Goal: Information Seeking & Learning: Learn about a topic

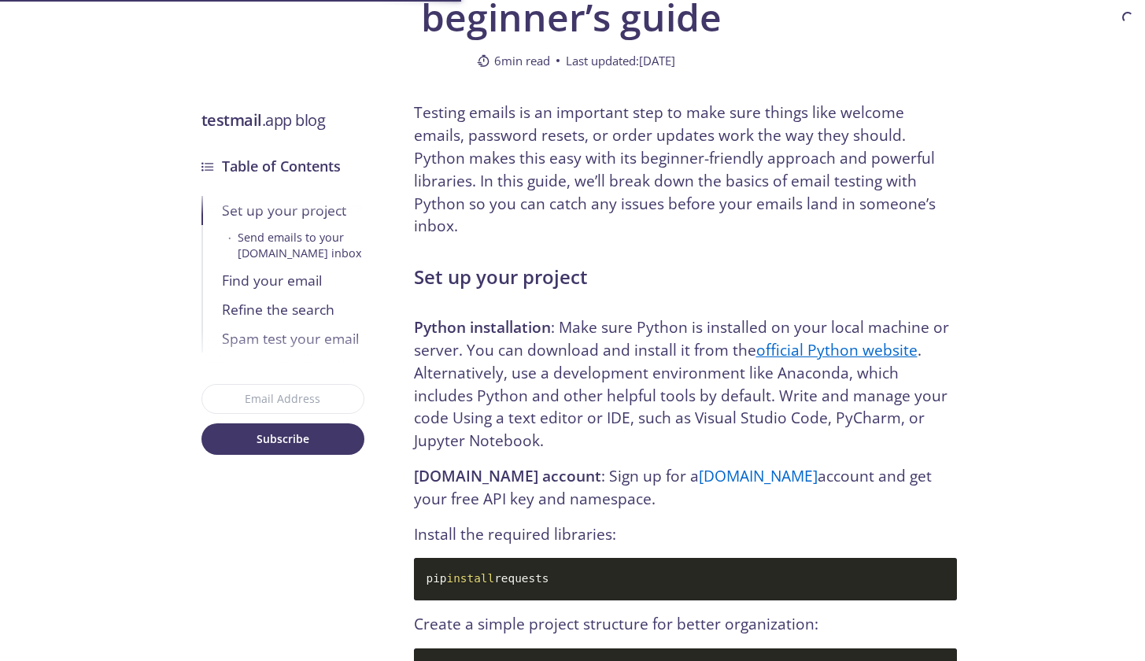
scroll to position [545, 0]
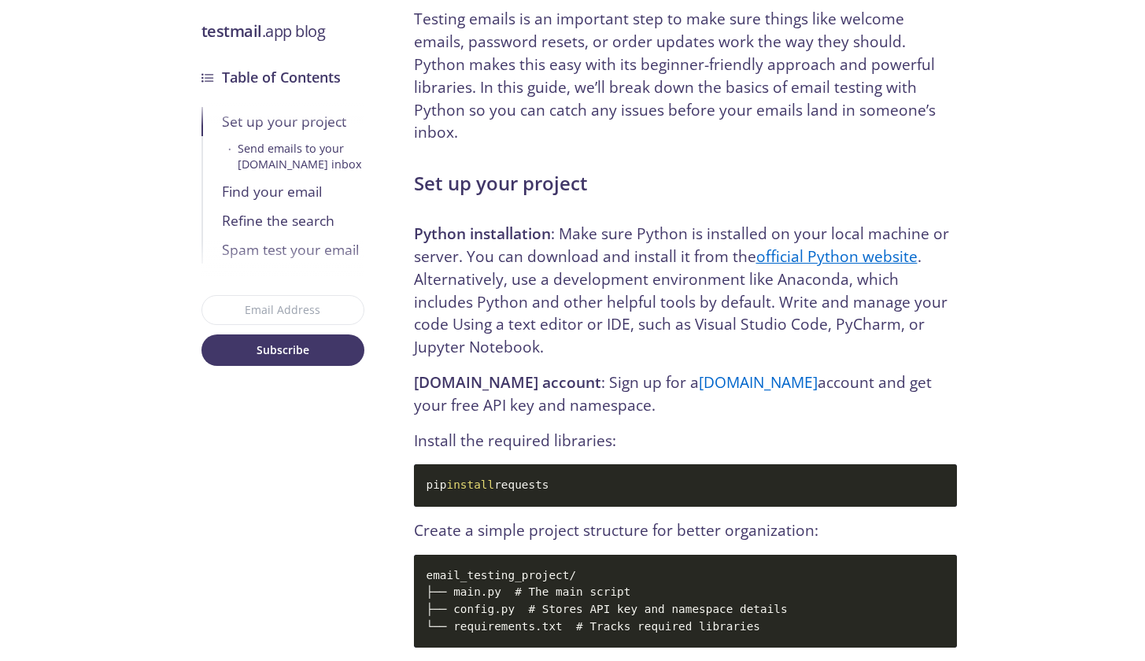
click at [538, 464] on code "pip install requests" at bounding box center [685, 485] width 543 height 42
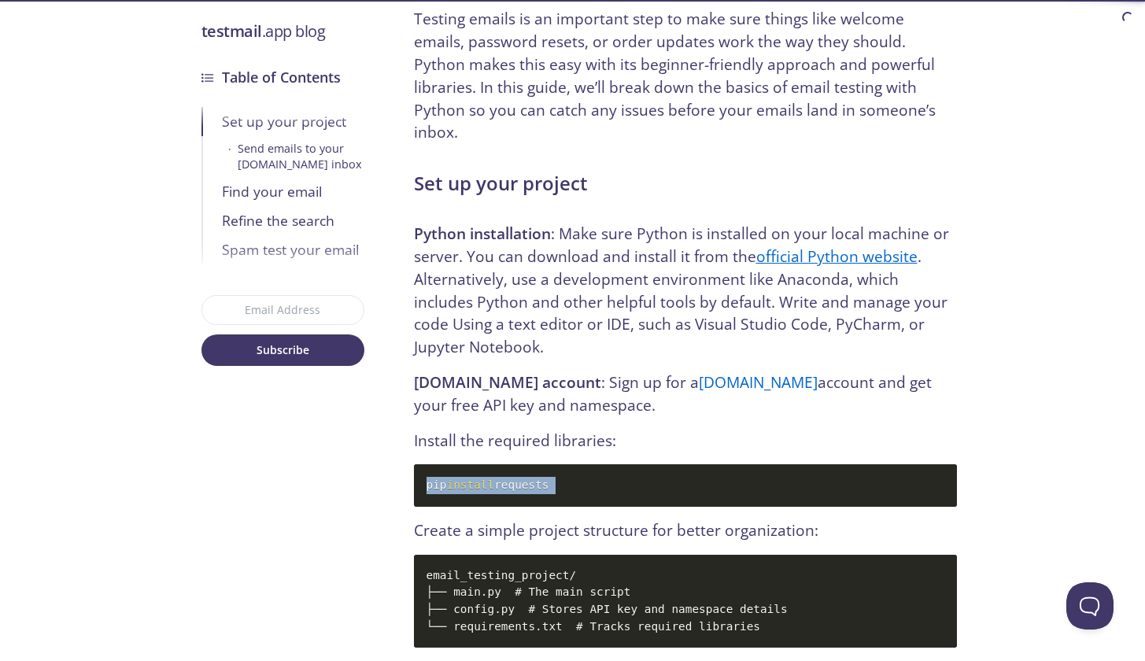
click at [571, 464] on code "pip install requests" at bounding box center [685, 485] width 543 height 42
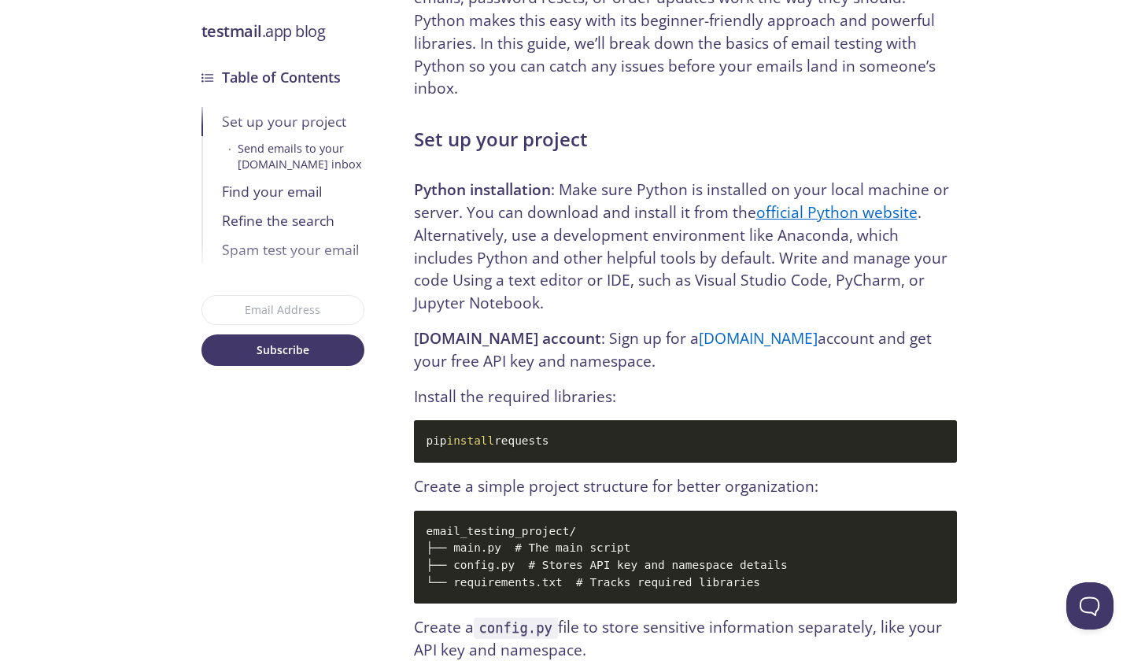
scroll to position [593, 0]
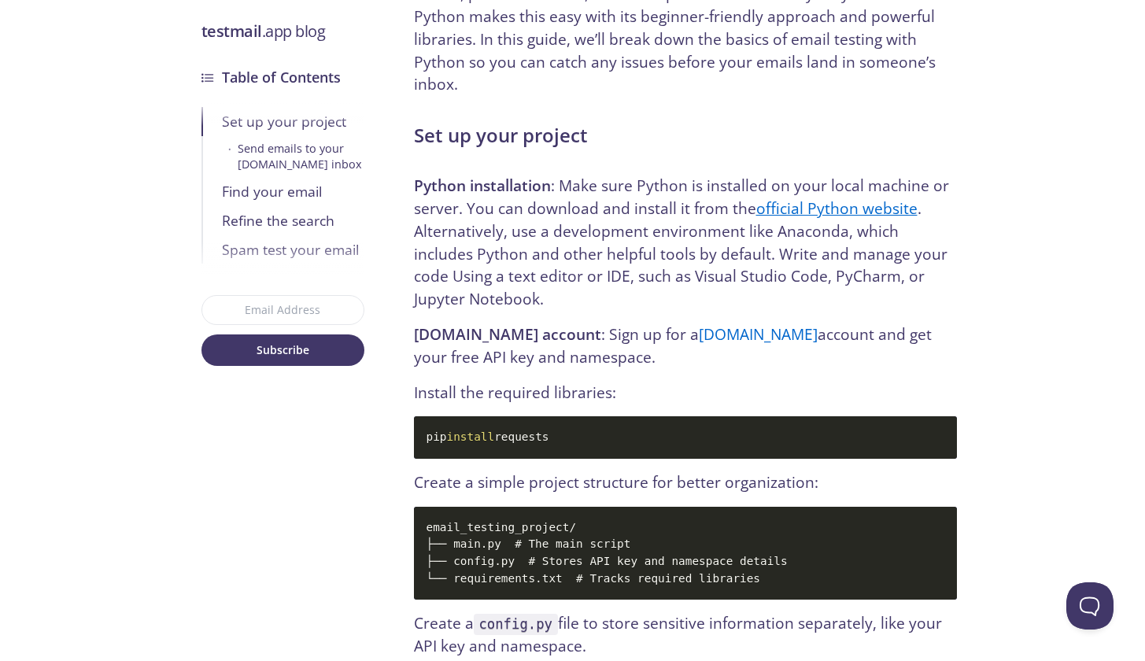
click at [512, 416] on code "pip install requests" at bounding box center [685, 437] width 543 height 42
click at [519, 416] on code "pip install requests" at bounding box center [685, 437] width 543 height 42
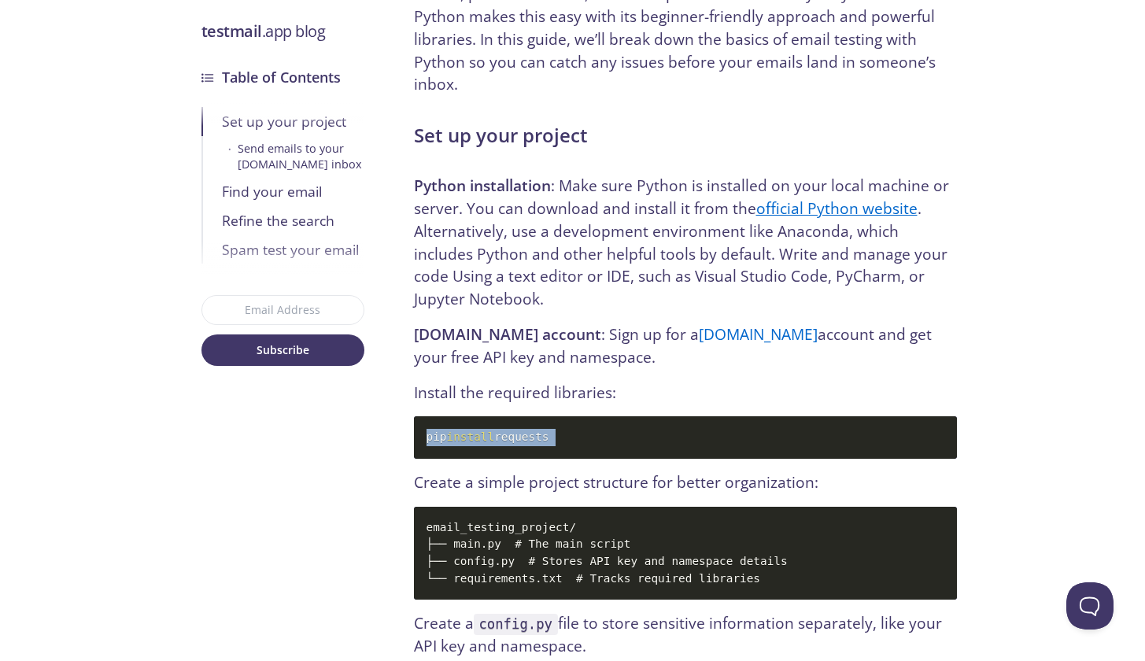
click at [558, 416] on code "pip install requests" at bounding box center [685, 437] width 543 height 42
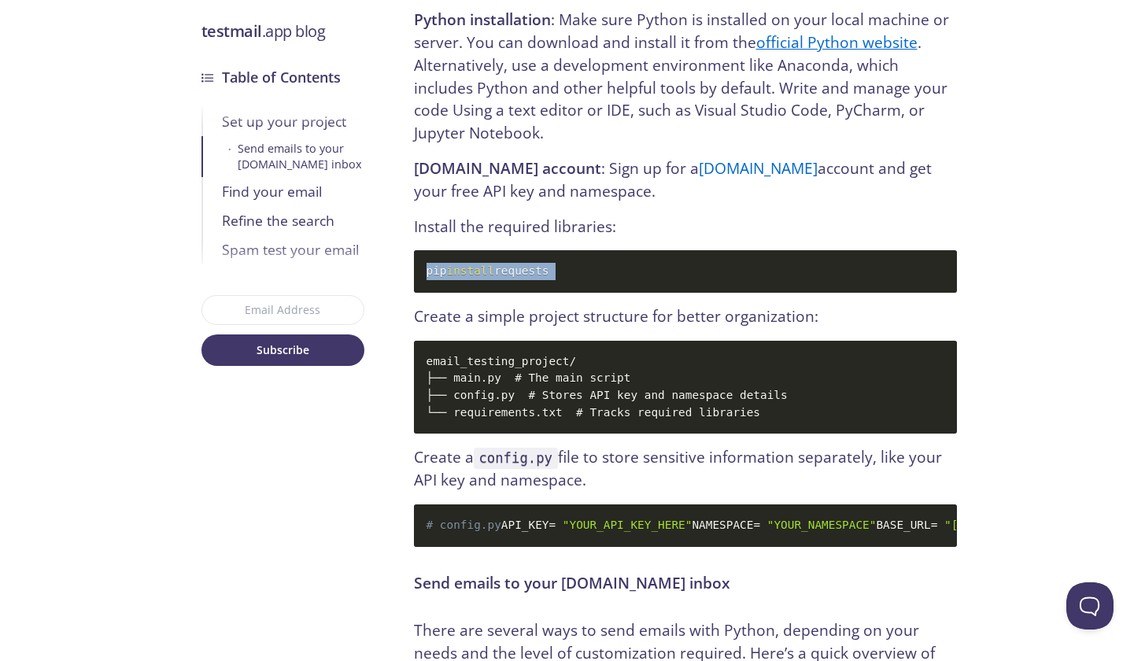
scroll to position [773, 0]
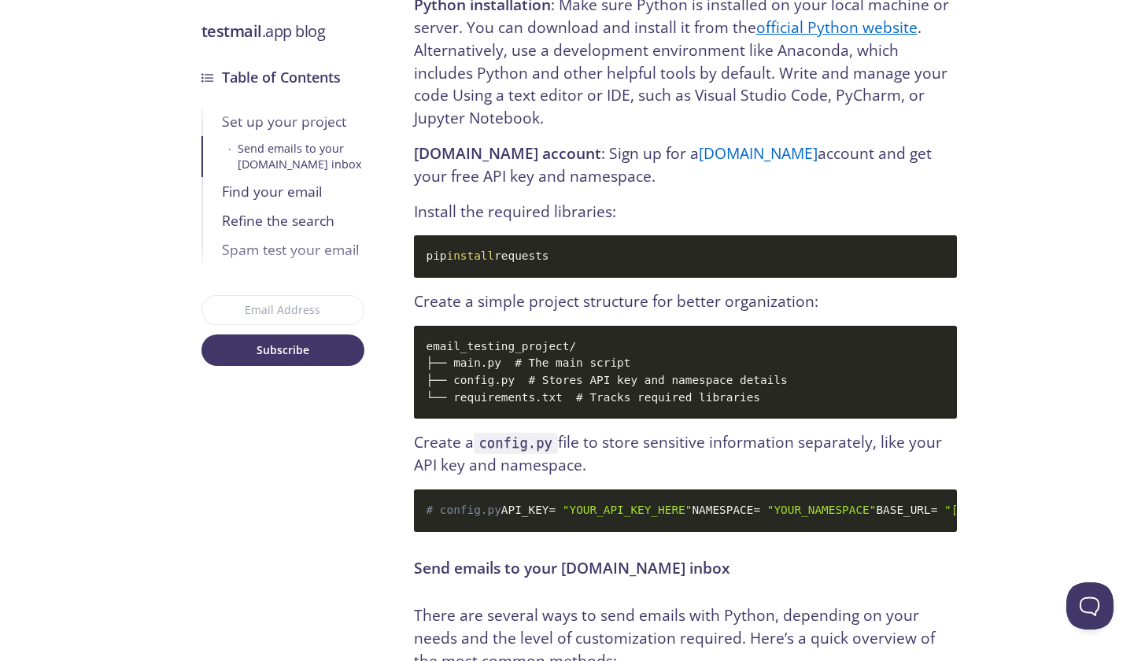
click at [593, 347] on code "email_testing_project/ ├── main.py # The main script ├── config.py # Stores API…" at bounding box center [685, 372] width 543 height 93
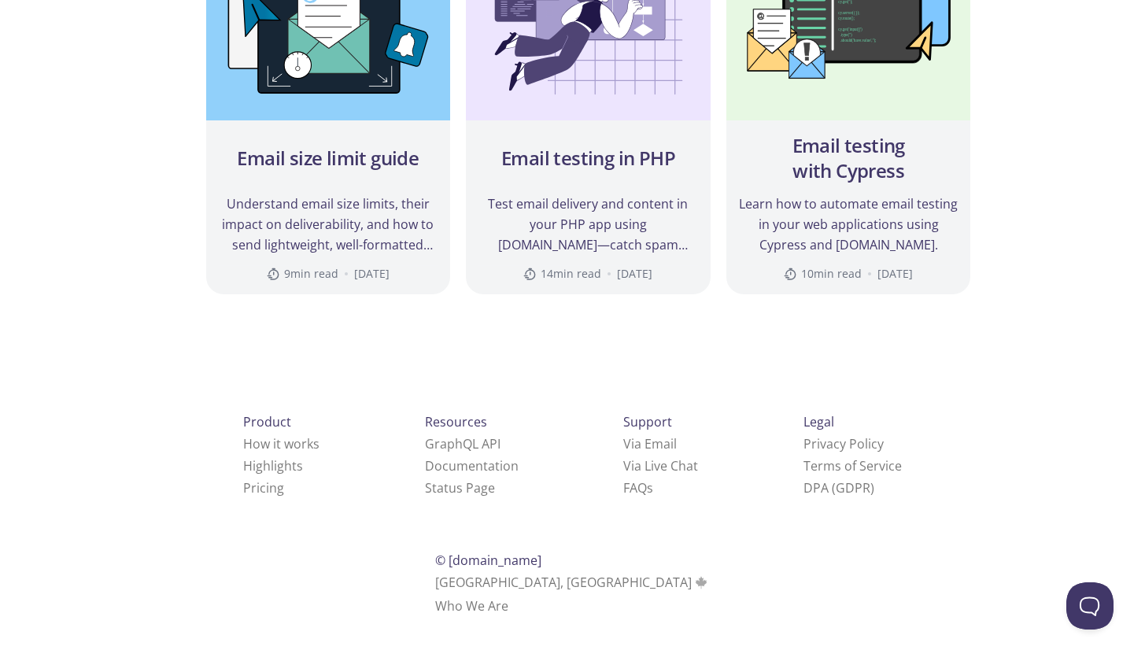
scroll to position [7243, 0]
click at [925, 190] on div "Email testing with Cypress" at bounding box center [849, 158] width 220 height 63
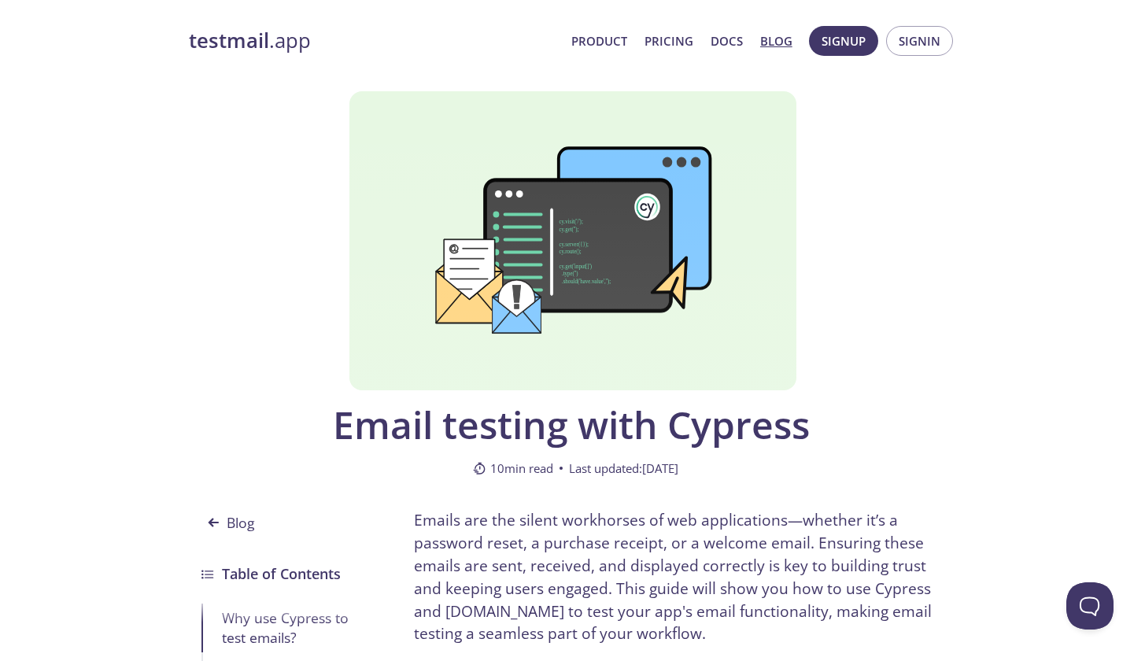
click at [778, 43] on link "Blog" at bounding box center [776, 41] width 32 height 20
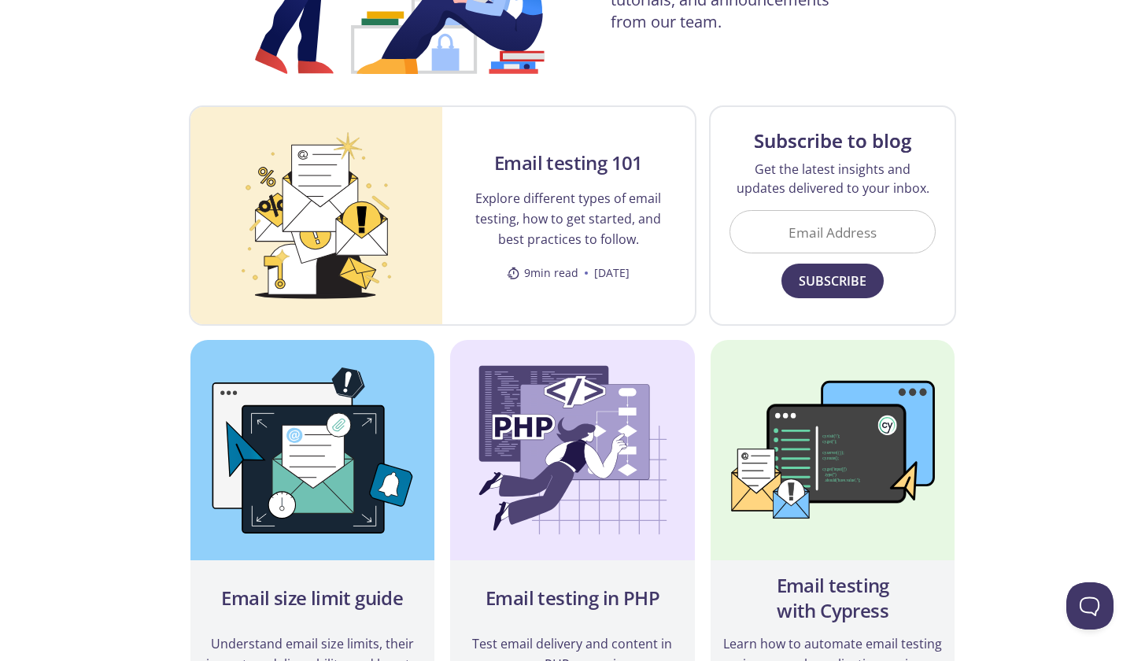
scroll to position [293, 0]
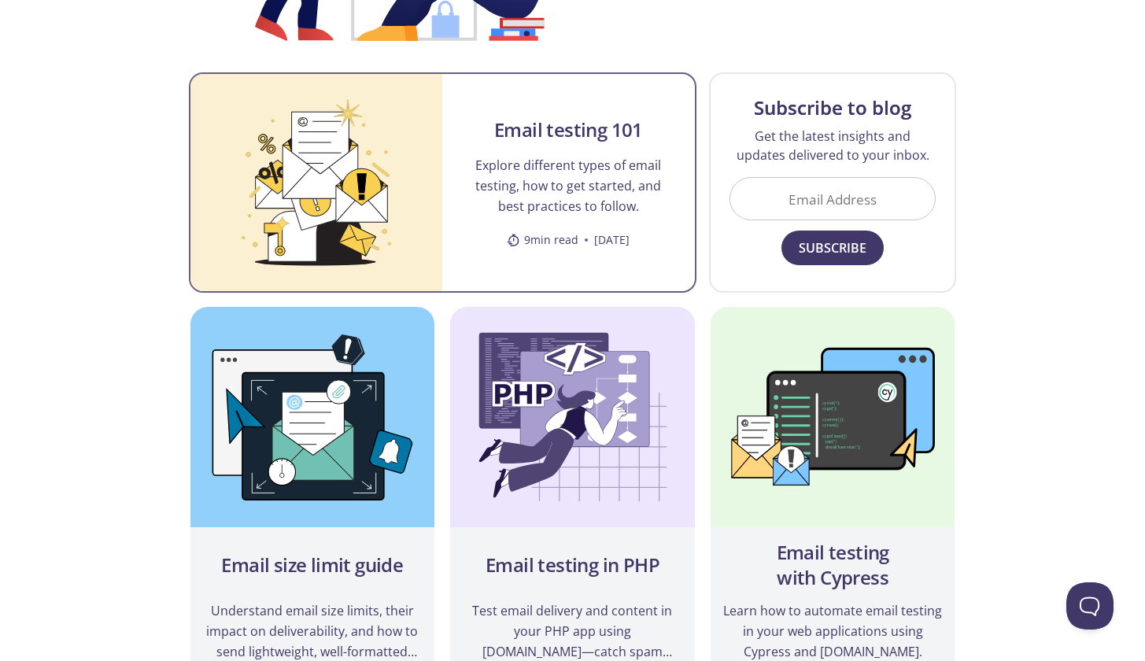
click at [593, 198] on p "Explore different types of email testing, how to get started, and best practice…" at bounding box center [568, 185] width 215 height 61
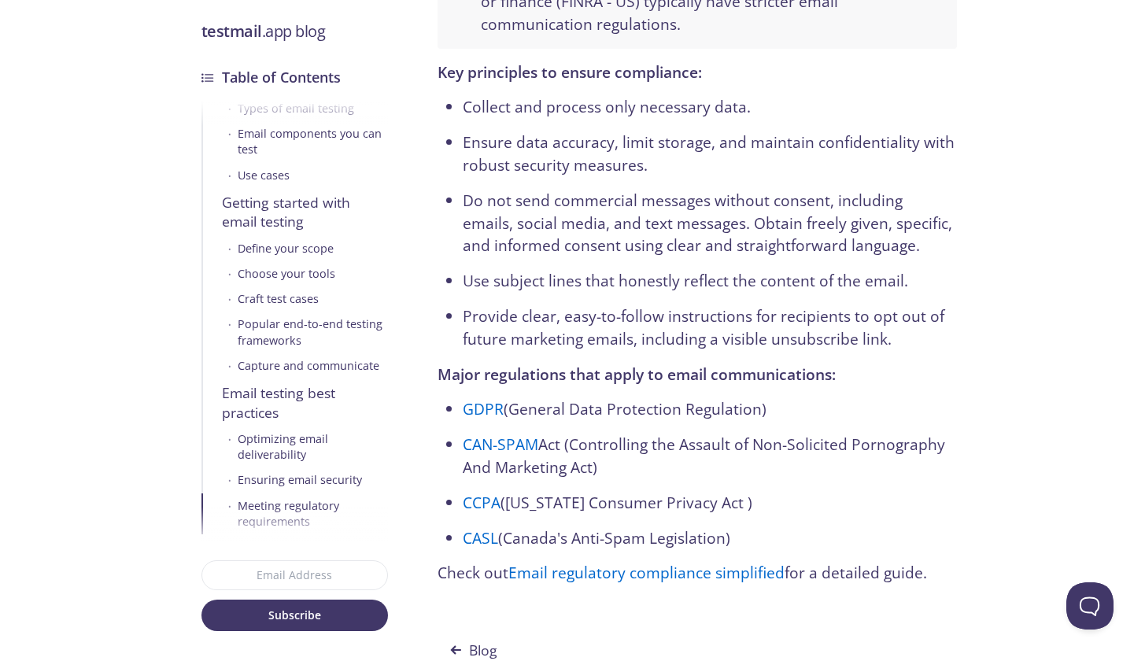
scroll to position [8539, 0]
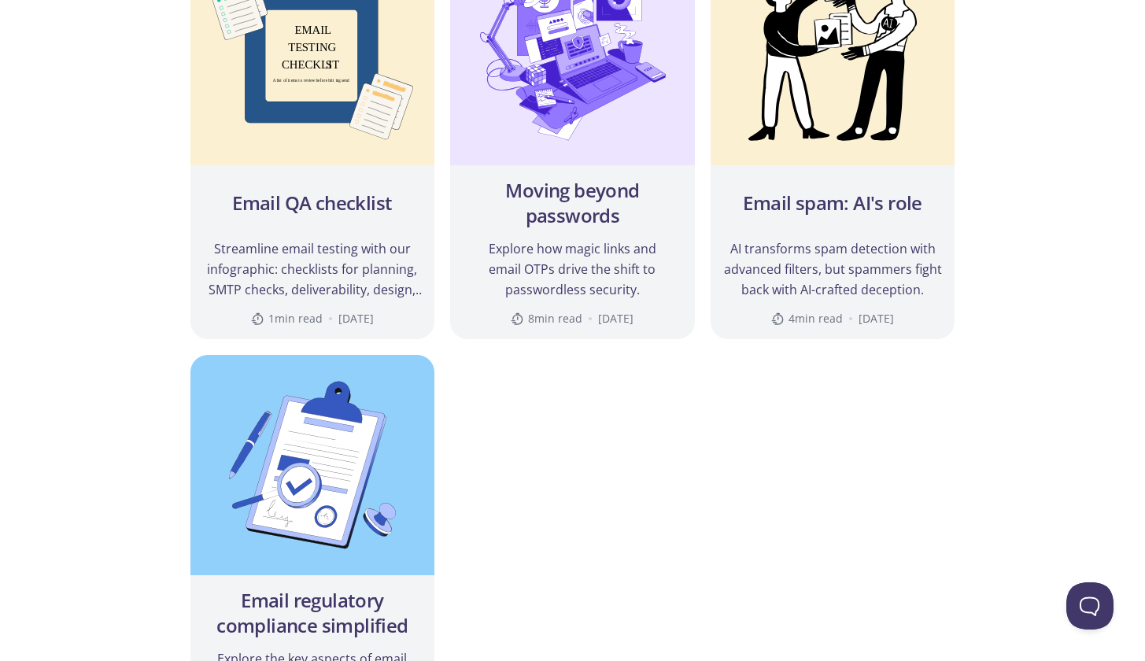
scroll to position [1885, 0]
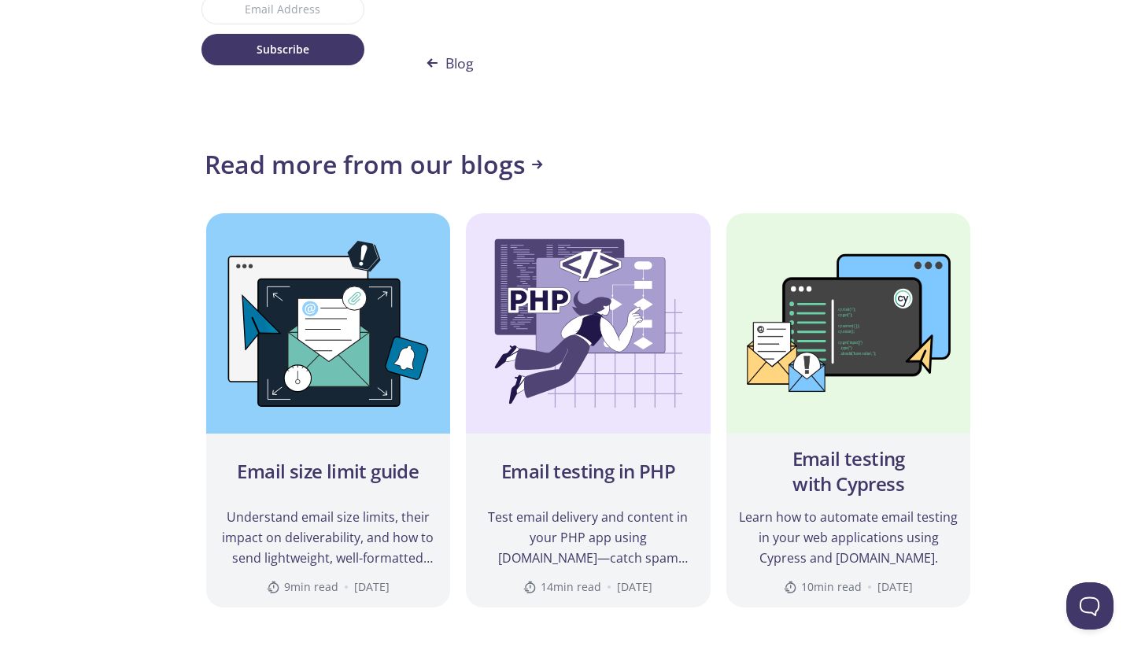
scroll to position [10139, 0]
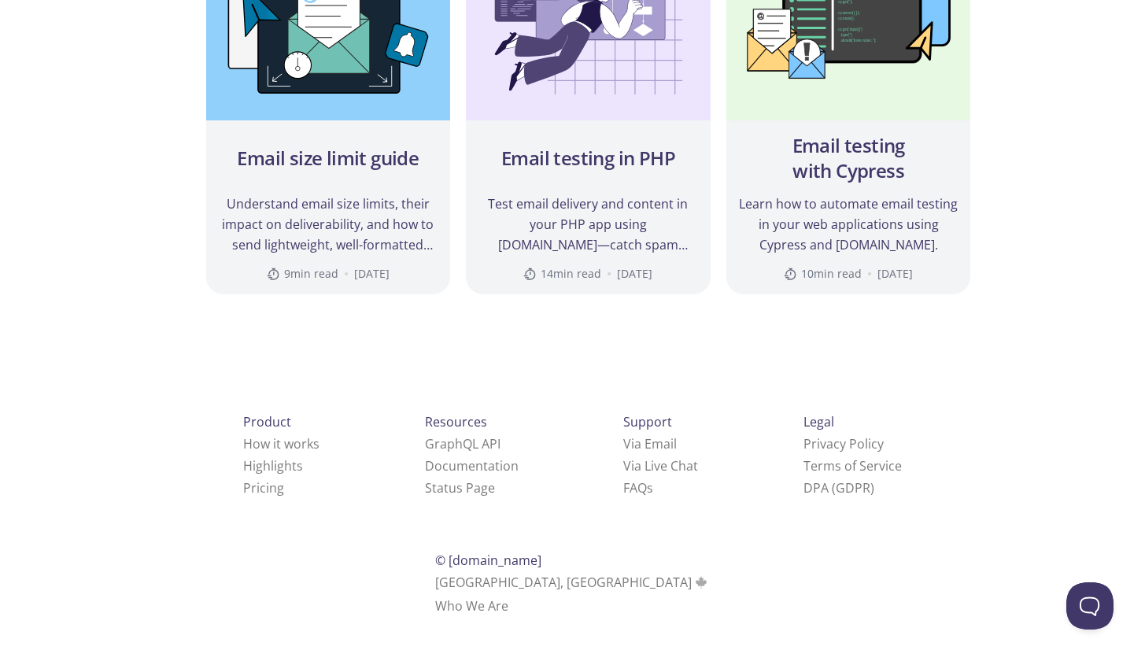
scroll to position [7311, 0]
